Goal: Transaction & Acquisition: Purchase product/service

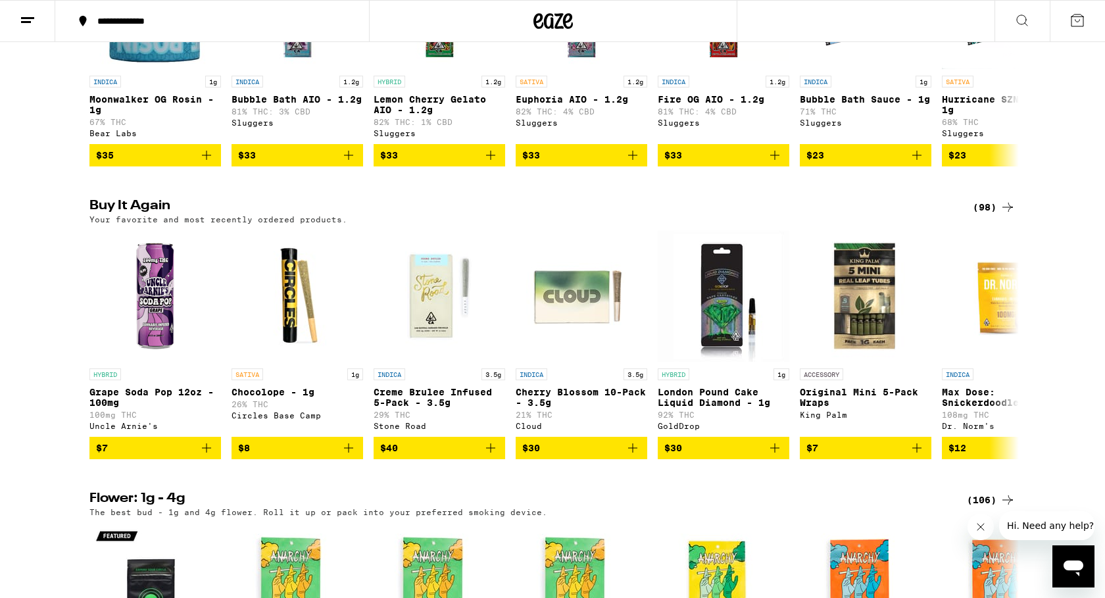
scroll to position [1185, 0]
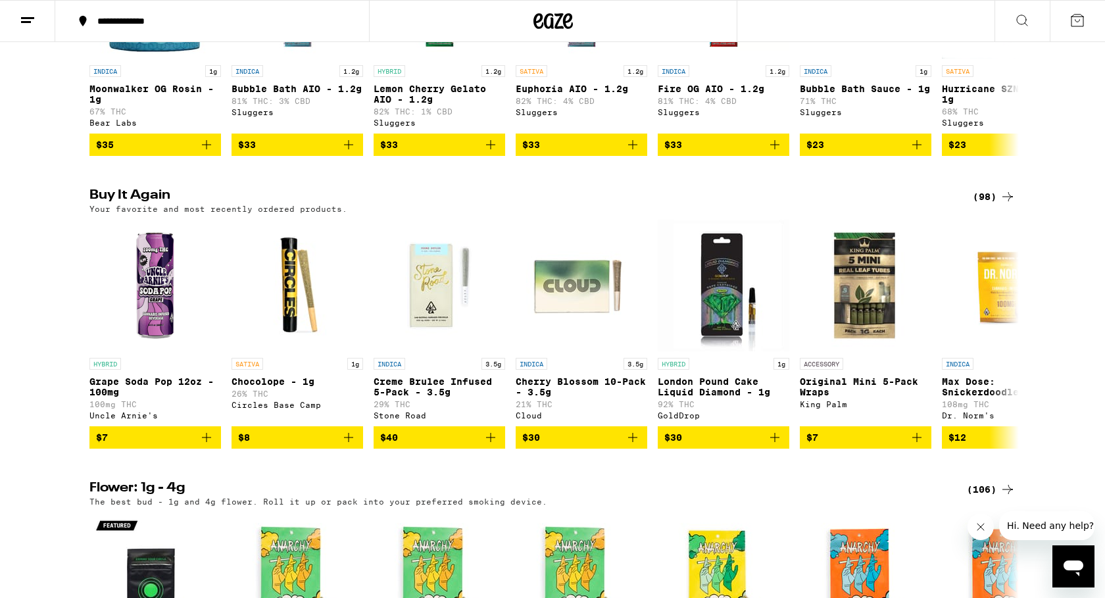
click at [1006, 205] on icon at bounding box center [1008, 197] width 16 height 16
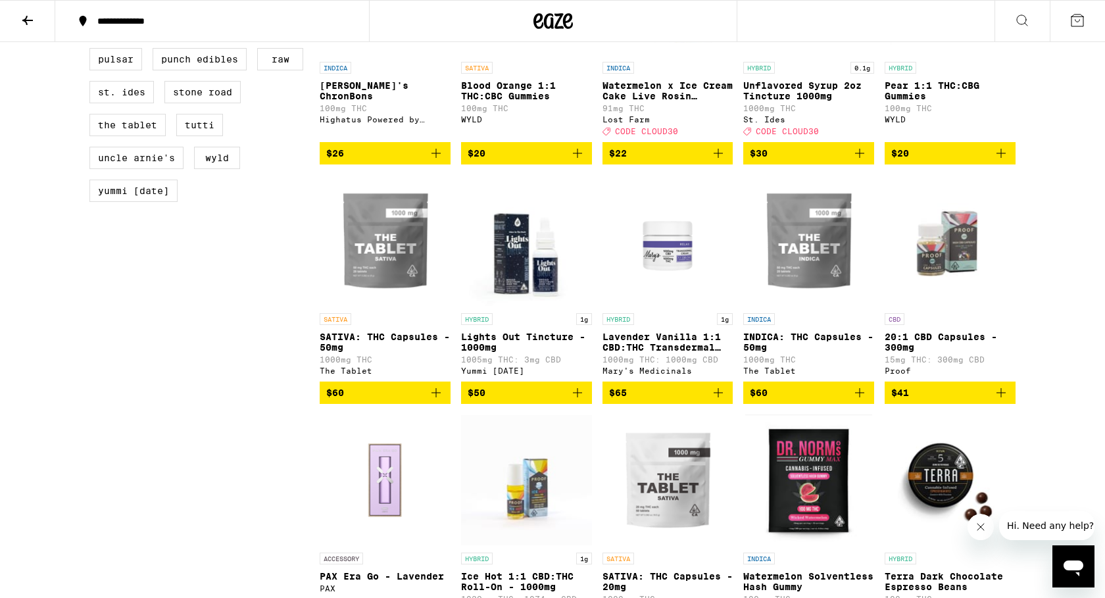
scroll to position [1503, 0]
